Goal: Ask a question

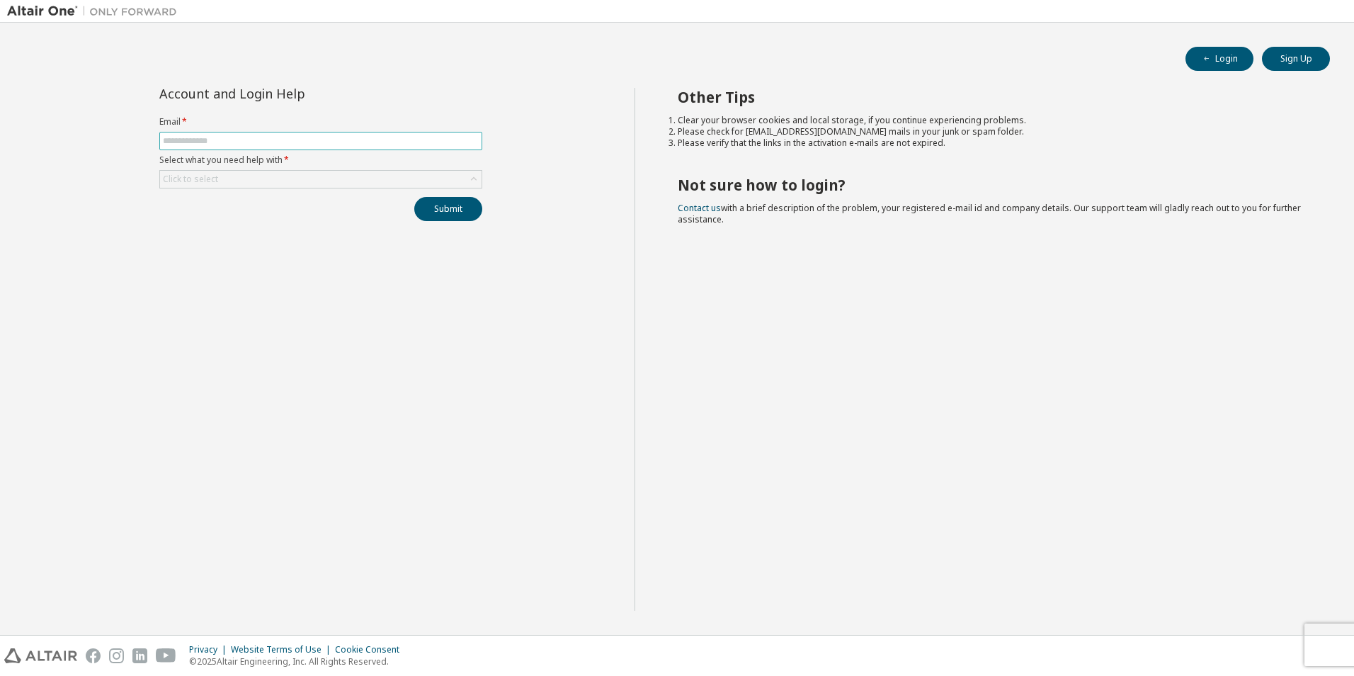
click at [362, 140] on input "text" at bounding box center [321, 140] width 316 height 11
type input "**********"
click at [344, 181] on div "Click to select" at bounding box center [321, 179] width 322 height 17
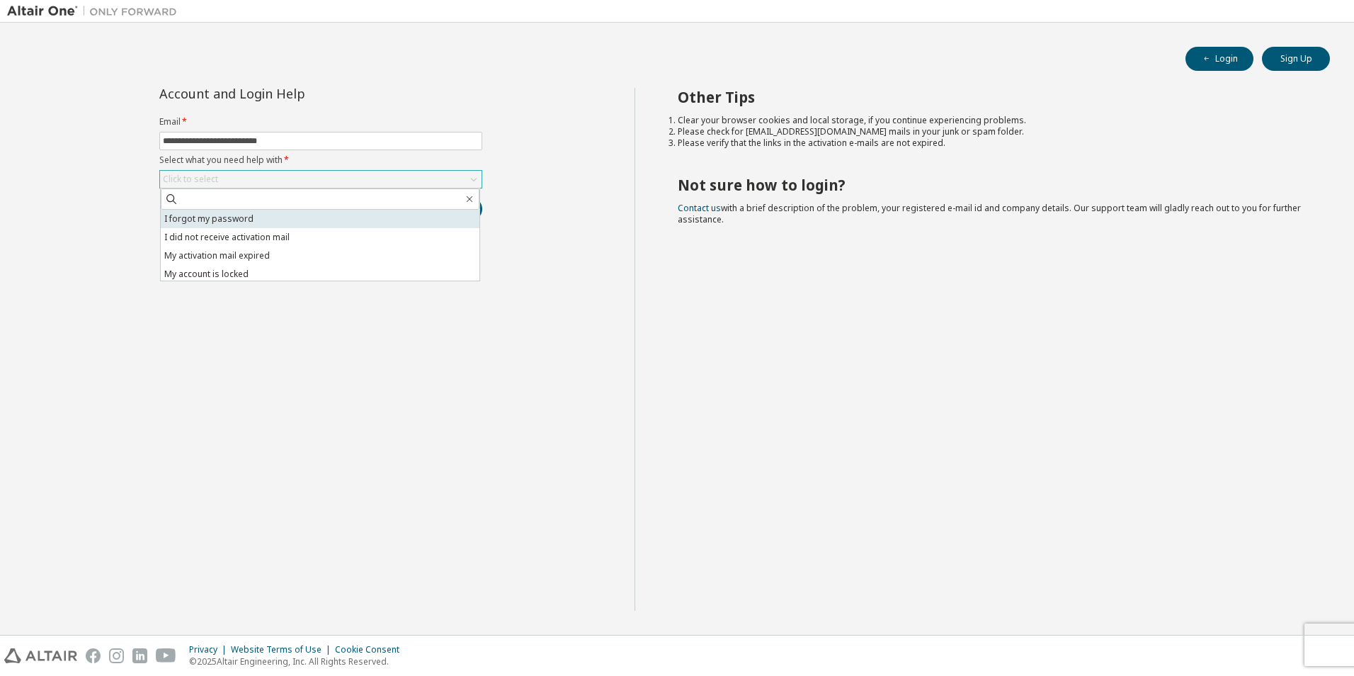
click at [330, 220] on li "I forgot my password" at bounding box center [320, 219] width 319 height 18
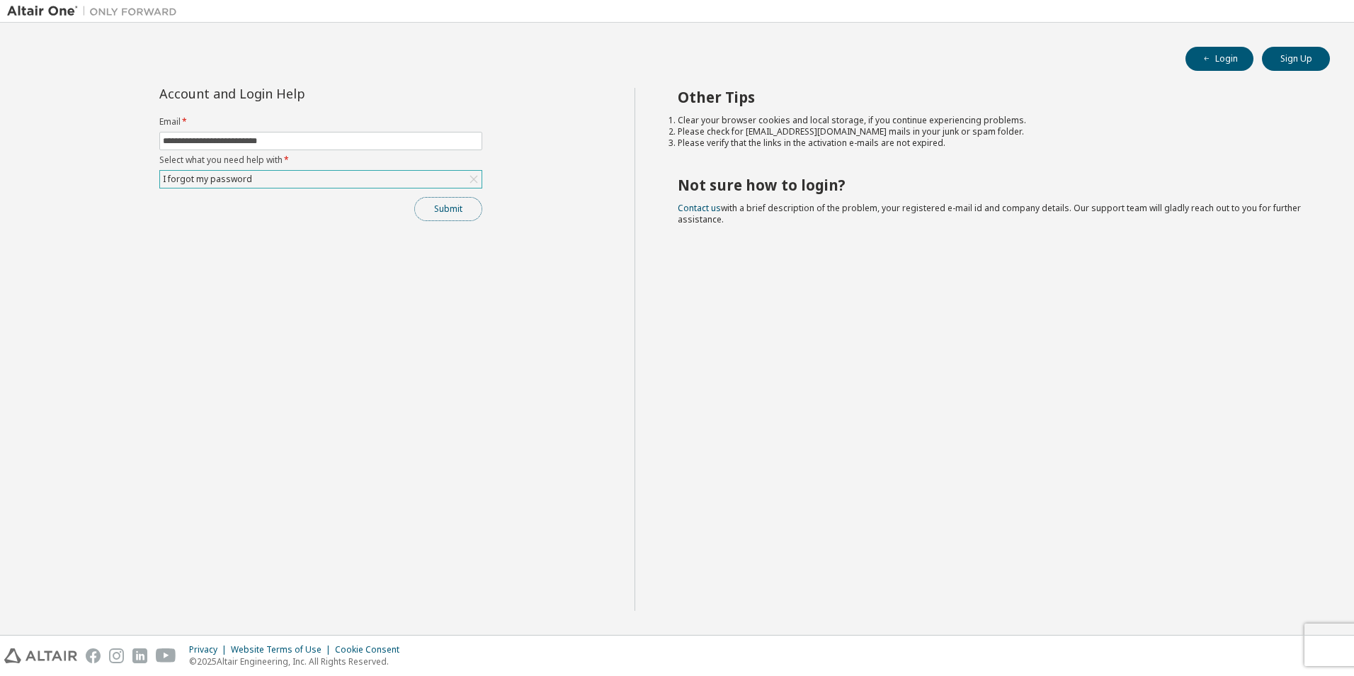
click at [467, 211] on button "Submit" at bounding box center [448, 209] width 68 height 24
click at [434, 205] on button "Submit" at bounding box center [448, 209] width 68 height 24
click at [697, 204] on link "Contact us" at bounding box center [699, 208] width 43 height 12
click at [692, 206] on link "Contact us" at bounding box center [699, 208] width 43 height 12
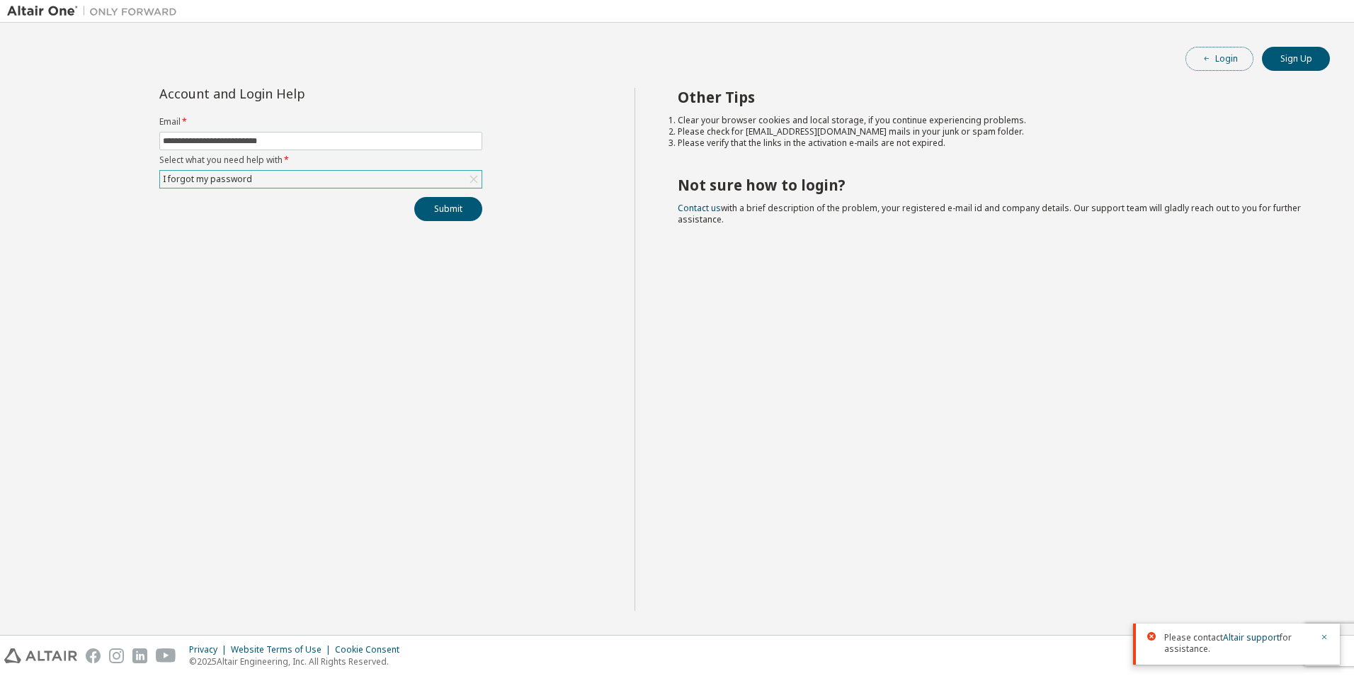
click at [1238, 62] on button "Login" at bounding box center [1219, 59] width 68 height 24
